Goal: Check status: Check status

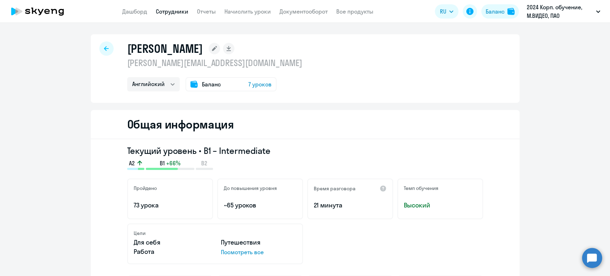
select select "english"
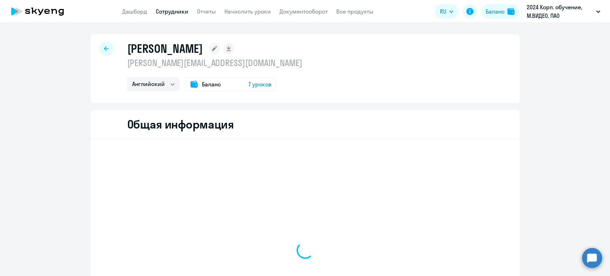
select select "english"
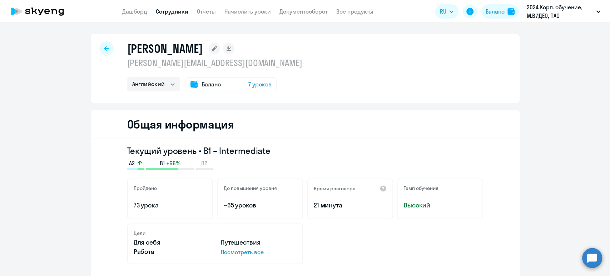
click at [254, 80] on span "7 уроков" at bounding box center [259, 84] width 23 height 9
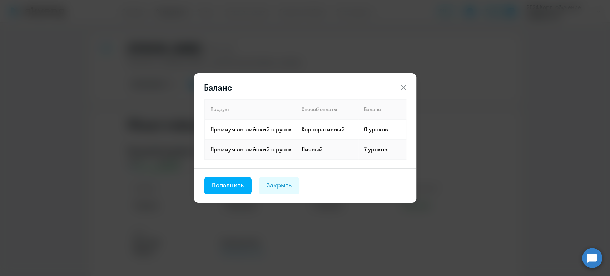
click at [402, 87] on icon at bounding box center [403, 87] width 9 height 9
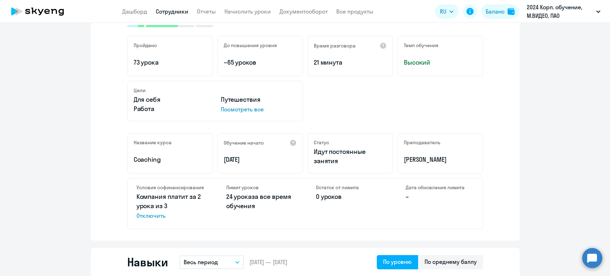
scroll to position [190, 0]
